Goal: Find specific page/section: Find specific page/section

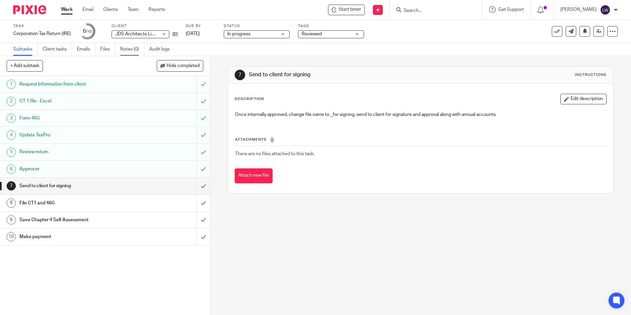
click at [131, 49] on link "Notes (0)" at bounding box center [132, 49] width 24 height 13
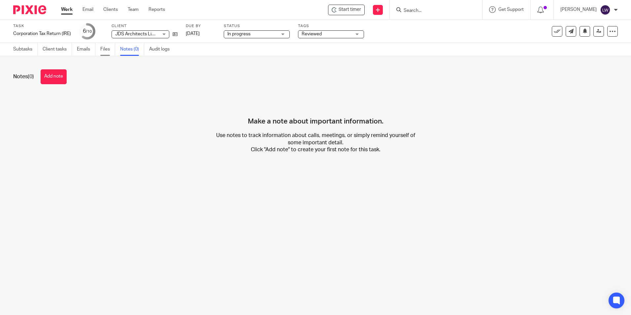
click at [105, 50] on link "Files" at bounding box center [107, 49] width 15 height 13
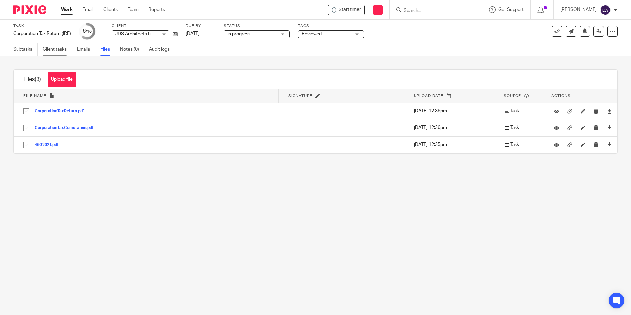
click at [58, 47] on link "Client tasks" at bounding box center [57, 49] width 29 height 13
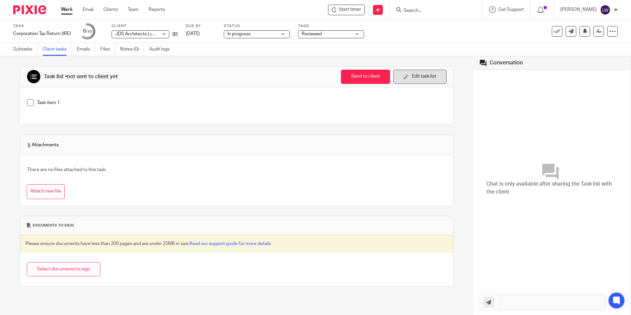
click at [408, 76] on button "Edit task list" at bounding box center [420, 77] width 53 height 14
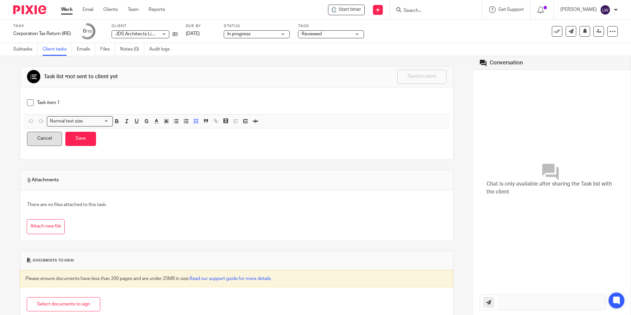
click at [46, 138] on button "Cancel" at bounding box center [44, 139] width 35 height 14
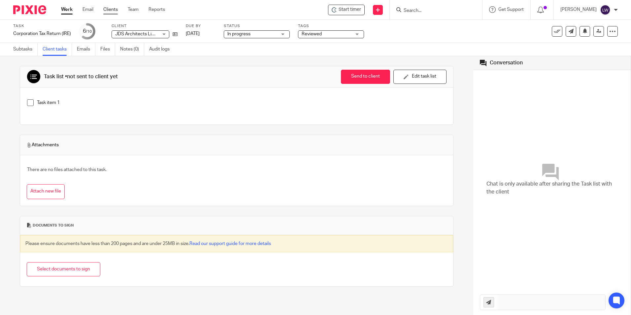
click at [114, 8] on link "Clients" at bounding box center [110, 9] width 15 height 7
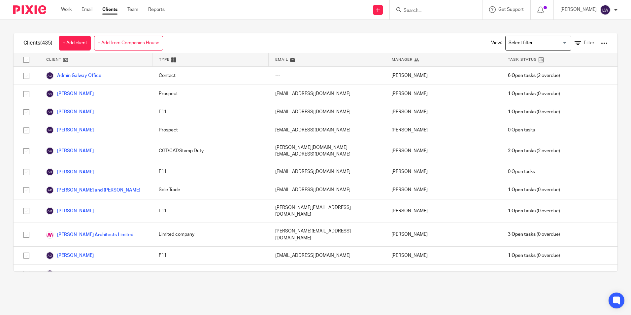
click at [421, 10] on input "Search" at bounding box center [432, 11] width 59 height 6
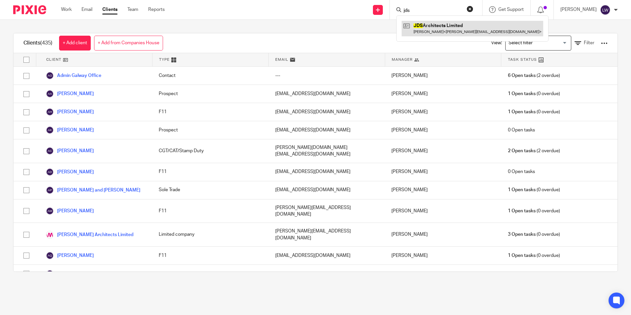
type input "jds"
click at [430, 24] on link at bounding box center [473, 28] width 142 height 15
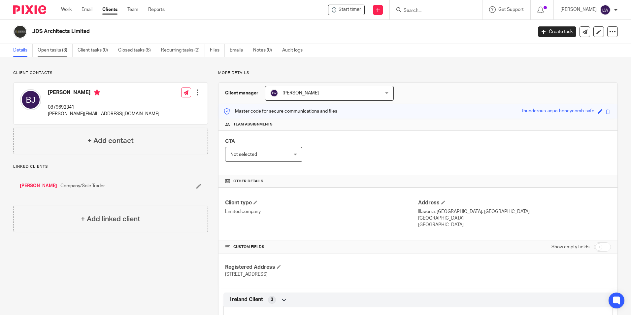
click at [57, 48] on link "Open tasks (3)" at bounding box center [55, 50] width 35 height 13
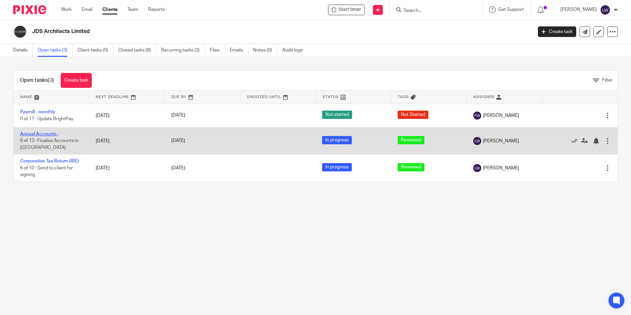
click at [40, 132] on link "Annual Accounts -" at bounding box center [39, 134] width 39 height 5
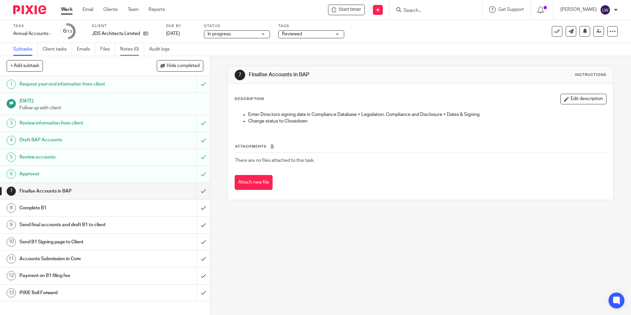
click at [129, 47] on link "Notes (0)" at bounding box center [132, 49] width 24 height 13
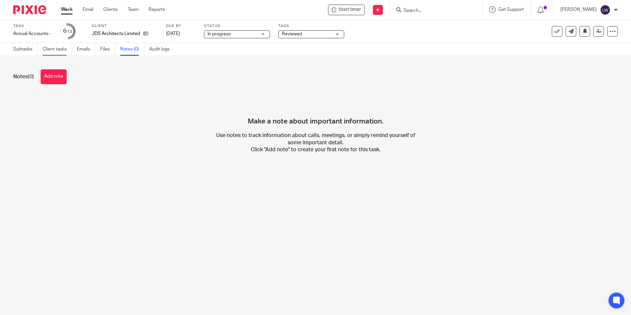
click at [60, 49] on link "Client tasks" at bounding box center [57, 49] width 29 height 13
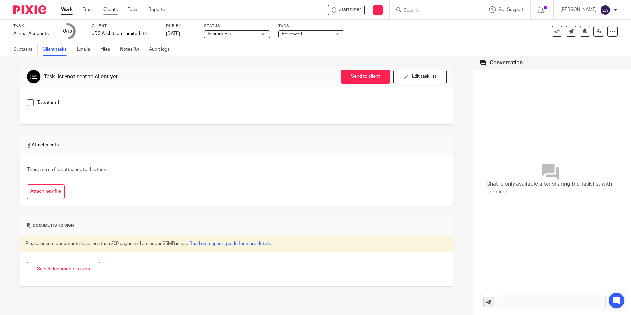
click at [113, 10] on link "Clients" at bounding box center [110, 9] width 15 height 7
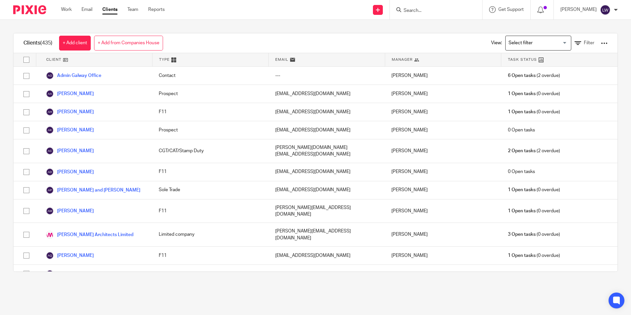
click at [446, 11] on input "Search" at bounding box center [432, 11] width 59 height 6
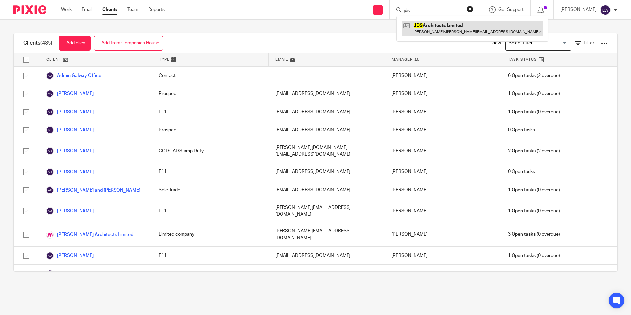
type input "jds"
click at [447, 25] on link at bounding box center [473, 28] width 142 height 15
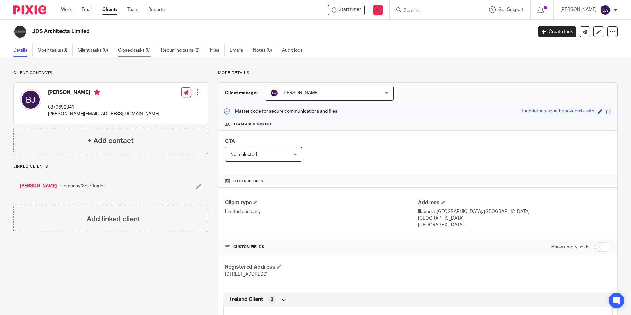
click at [128, 49] on link "Closed tasks (8)" at bounding box center [137, 50] width 38 height 13
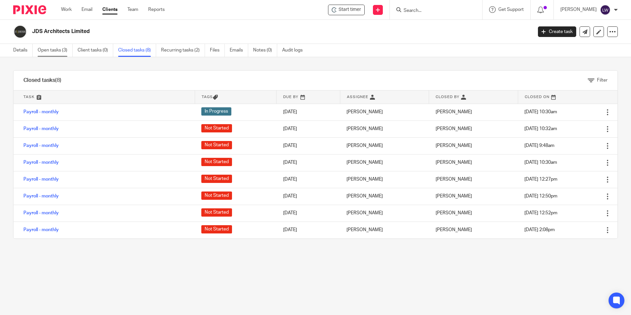
click at [62, 49] on link "Open tasks (3)" at bounding box center [55, 50] width 35 height 13
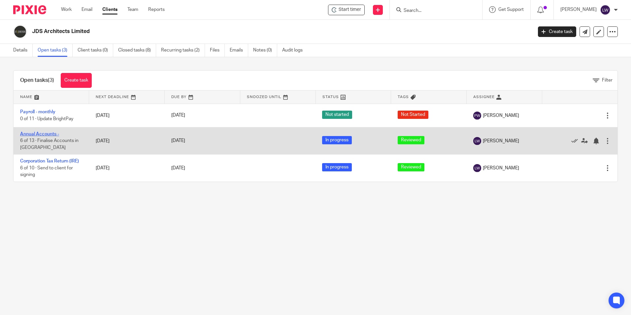
click at [57, 133] on link "Annual Accounts -" at bounding box center [39, 134] width 39 height 5
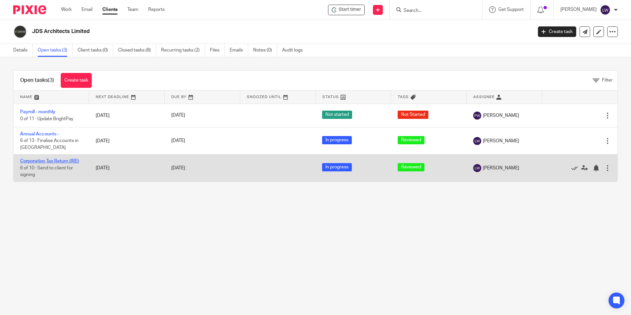
click at [47, 160] on link "Corporation Tax Return (IRE)" at bounding box center [49, 161] width 59 height 5
